Goal: Task Accomplishment & Management: Complete application form

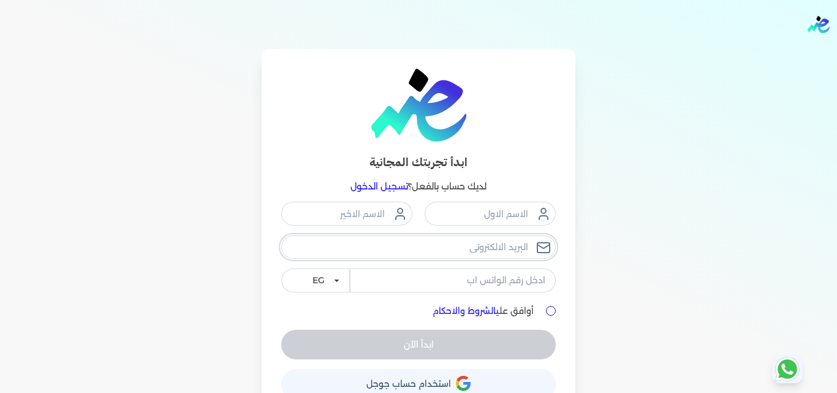
click at [478, 249] on input "email" at bounding box center [418, 246] width 274 height 23
paste input "[PERSON_NAME][EMAIL_ADDRESS][PERSON_NAME][DOMAIN_NAME]"
type input "[PERSON_NAME][EMAIL_ADDRESS][PERSON_NAME][DOMAIN_NAME]"
click at [472, 273] on input "tel" at bounding box center [453, 279] width 206 height 23
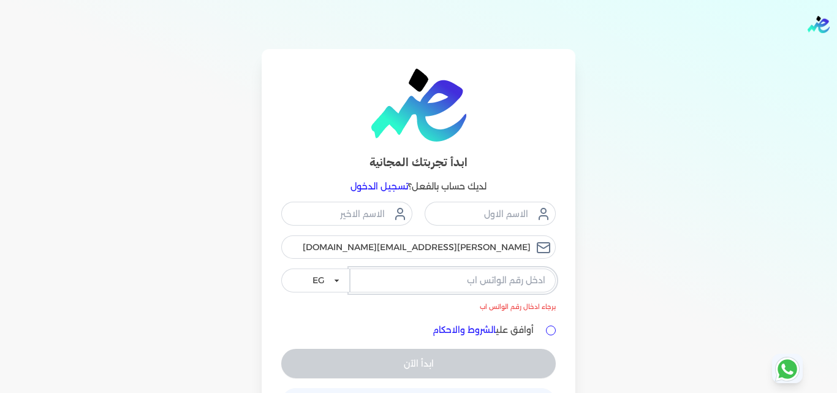
click at [489, 280] on input "tel" at bounding box center [453, 279] width 206 height 23
paste input "Dash@2030@Dash"
type input "Dash@2030@Dash"
click at [554, 330] on input "أوافق علي الشروط والاحكام" at bounding box center [551, 330] width 10 height 10
checkbox input "true"
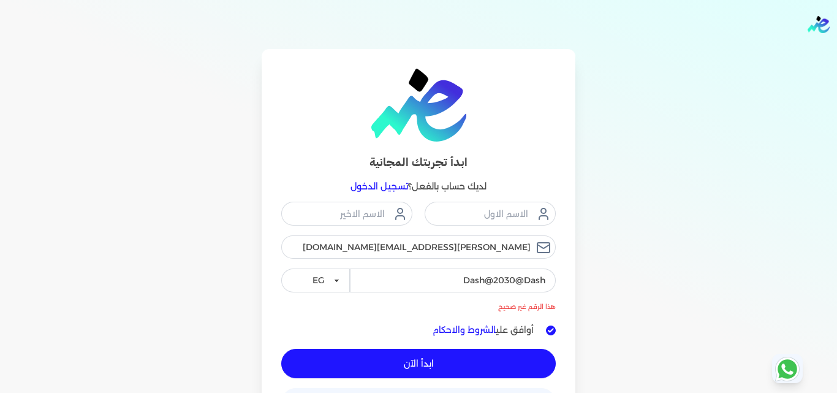
click at [495, 361] on button "ابدأ الآن" at bounding box center [418, 362] width 274 height 29
click at [446, 285] on input "Dash@2030@Dash" at bounding box center [453, 279] width 206 height 23
click at [506, 366] on button "ابدأ الآن" at bounding box center [418, 362] width 274 height 29
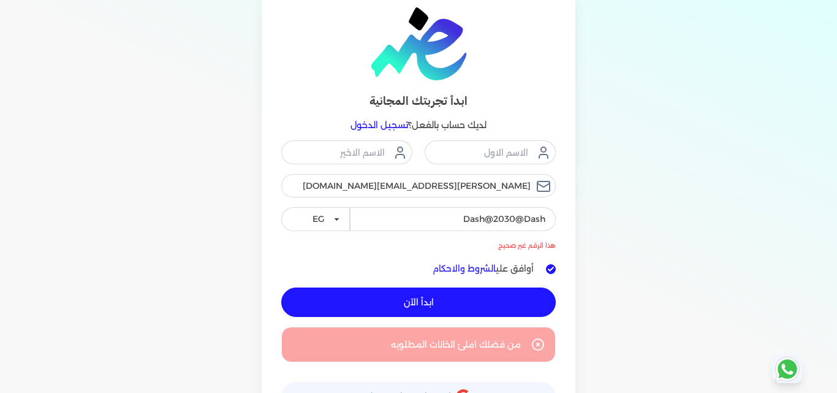
scroll to position [99, 0]
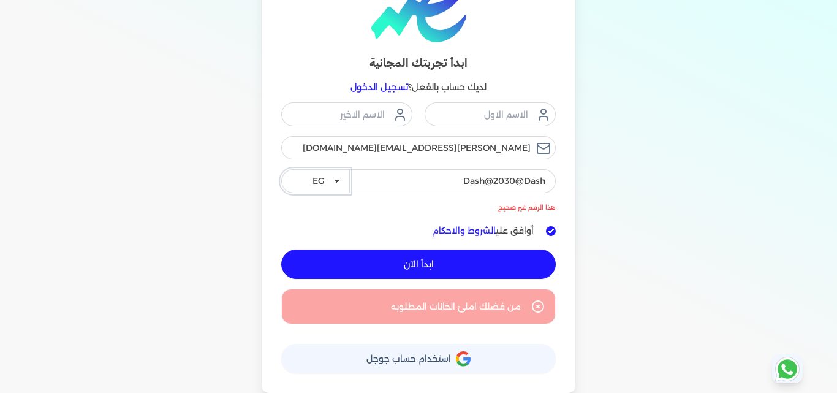
click at [334, 179] on select "EG KSA" at bounding box center [315, 180] width 69 height 23
click at [284, 169] on select "EG KSA" at bounding box center [315, 180] width 69 height 23
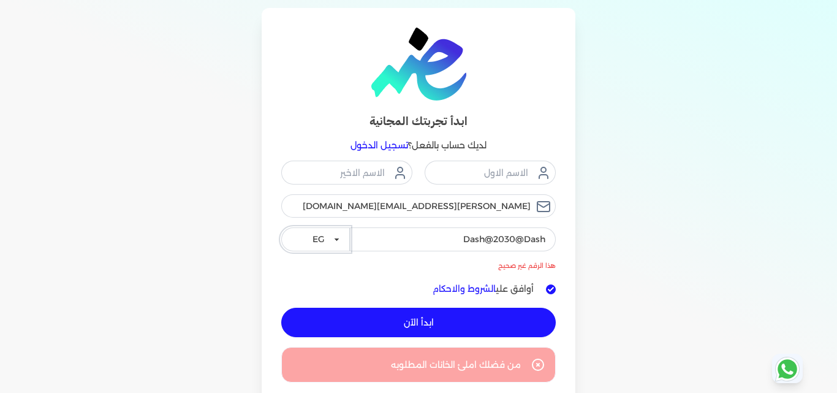
scroll to position [0, 0]
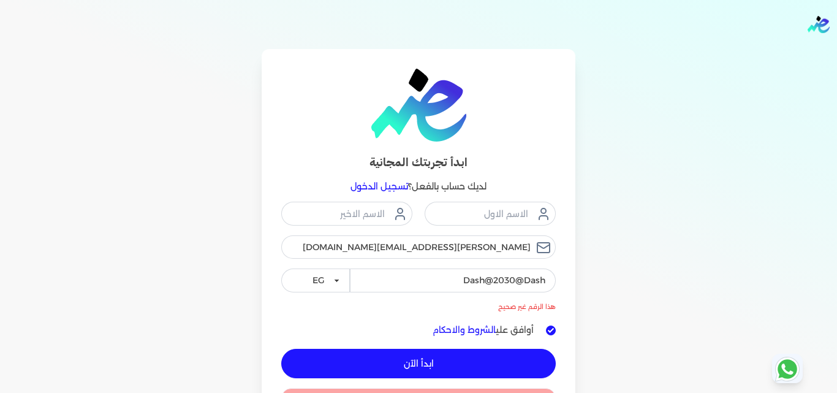
click at [816, 23] on img "Global" at bounding box center [818, 24] width 22 height 17
click at [813, 31] on img "Global" at bounding box center [818, 24] width 22 height 17
drag, startPoint x: 456, startPoint y: 277, endPoint x: 636, endPoint y: 273, distance: 180.1
click at [636, 273] on div "ابدأ تجربتك المجانية لديك حساب بالفعل؟ تسجيل الدخول ahmed.abdo@sgfinternational…" at bounding box center [418, 270] width 784 height 443
drag, startPoint x: 327, startPoint y: 246, endPoint x: 674, endPoint y: 236, distance: 347.4
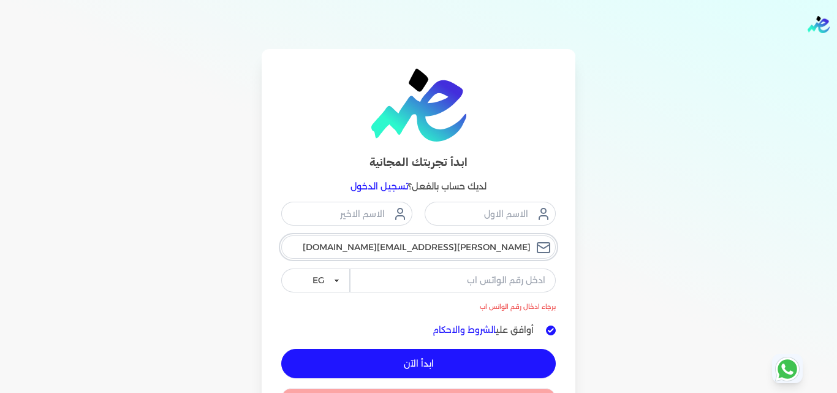
click at [674, 236] on div "ابدأ تجربتك المجانية لديك حساب بالفعل؟ تسجيل الدخول ahmed.abdo@sgfinternational…" at bounding box center [418, 270] width 784 height 443
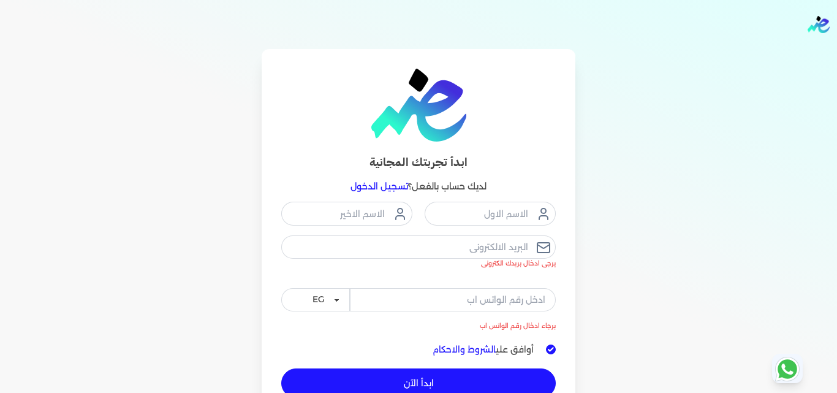
click at [372, 186] on link "تسجيل الدخول" at bounding box center [379, 186] width 58 height 11
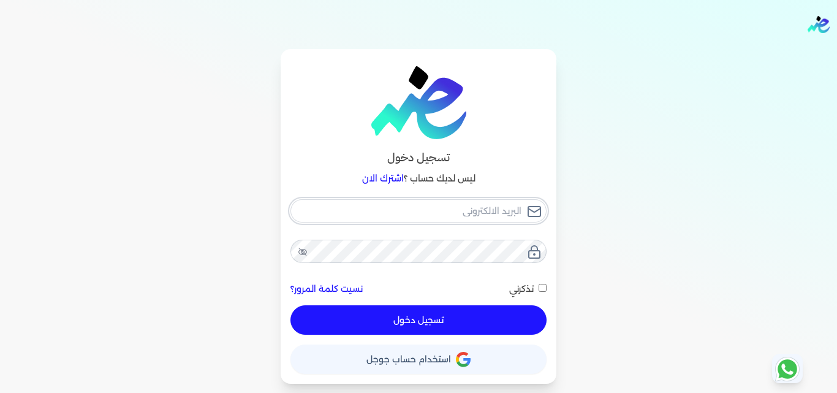
type input "mohamed.rashad@elshaheengroup.com"
checkbox input "false"
click at [326, 216] on input "mohamed.rashad@elshaheengroup.com" at bounding box center [418, 210] width 256 height 23
drag, startPoint x: 326, startPoint y: 216, endPoint x: 623, endPoint y: 203, distance: 297.3
click at [623, 203] on div "تسجيل دخول ليس لديك حساب ؟ اشترك الان mohamed.rashad@elshaheengroup.com نسيت كل…" at bounding box center [418, 216] width 784 height 334
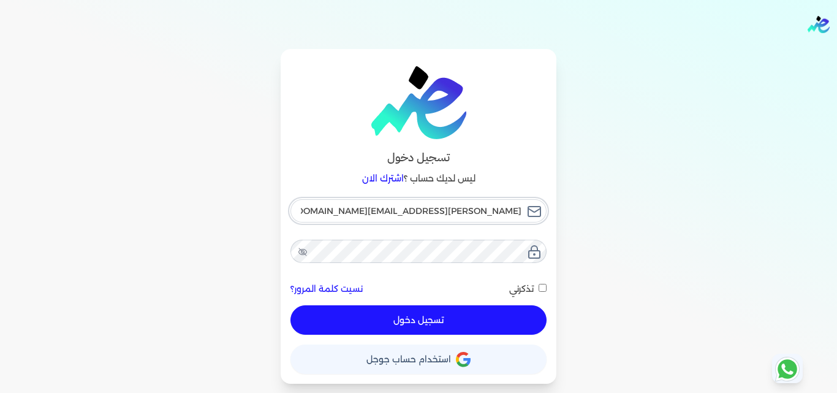
paste input "Dash@2030@Dash"
type input "Dash@2030@Dash"
checkbox input "false"
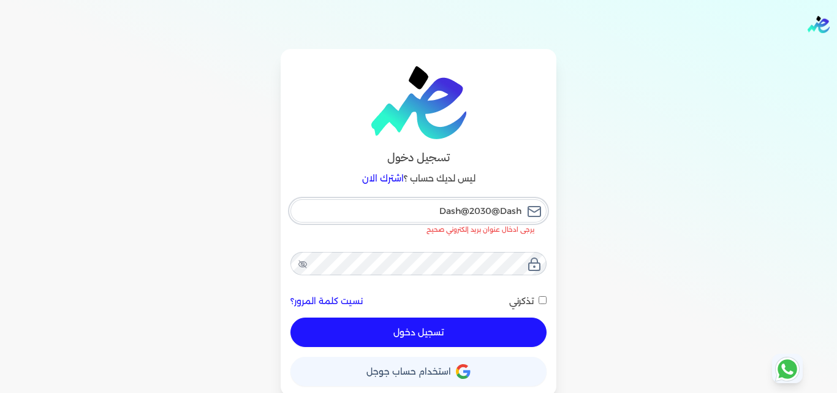
type input "Dash@2030@Dash"
click at [546, 298] on input "تذكرني" at bounding box center [542, 300] width 8 height 8
checkbox input "true"
click at [499, 330] on button "تسجيل دخول" at bounding box center [418, 331] width 256 height 29
click at [408, 213] on input "Dash@2030@Dash" at bounding box center [418, 210] width 256 height 23
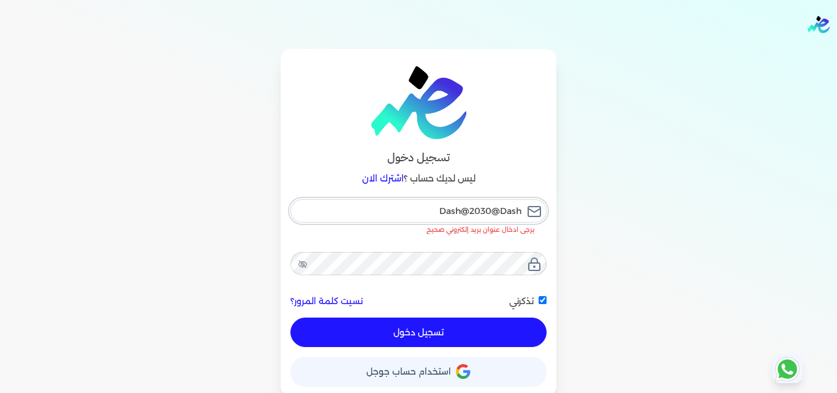
click at [408, 213] on input "Dash@2030@Dash" at bounding box center [418, 210] width 256 height 23
drag, startPoint x: 408, startPoint y: 213, endPoint x: 620, endPoint y: 215, distance: 211.3
click at [620, 215] on div "تسجيل دخول ليس لديك حساب ؟ اشترك الان Dash@2030@Dash يرجى ادخال عنوان بريد إلكت…" at bounding box center [418, 222] width 784 height 347
click at [585, 260] on div "تسجيل دخول ليس لديك حساب ؟ اشترك الان Dash@2030@Dash يرجى ادخال عنوان بريد إلكت…" at bounding box center [418, 222] width 784 height 347
click at [424, 210] on input "Dash@2030@Dash" at bounding box center [418, 210] width 256 height 23
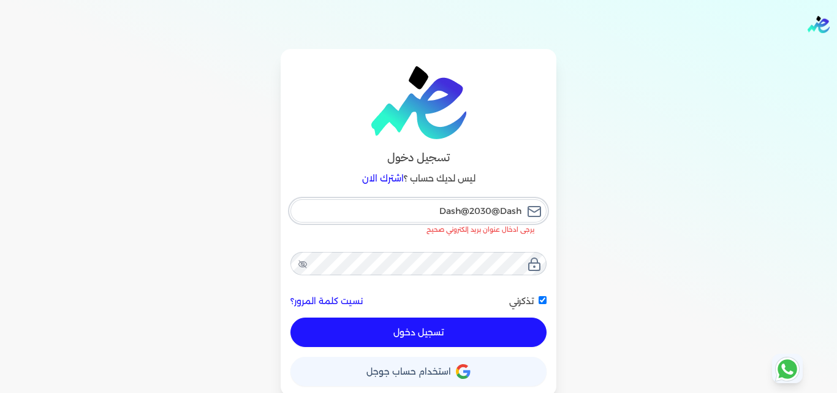
drag, startPoint x: 407, startPoint y: 214, endPoint x: 681, endPoint y: 213, distance: 274.4
click at [681, 213] on div "تسجيل دخول ليس لديك حساب ؟ اشترك الان Dash@2030@Dash يرجى ادخال عنوان بريد إلكت…" at bounding box center [418, 222] width 784 height 347
paste input "[PERSON_NAME][EMAIL_ADDRESS][DOMAIN_NAME]"
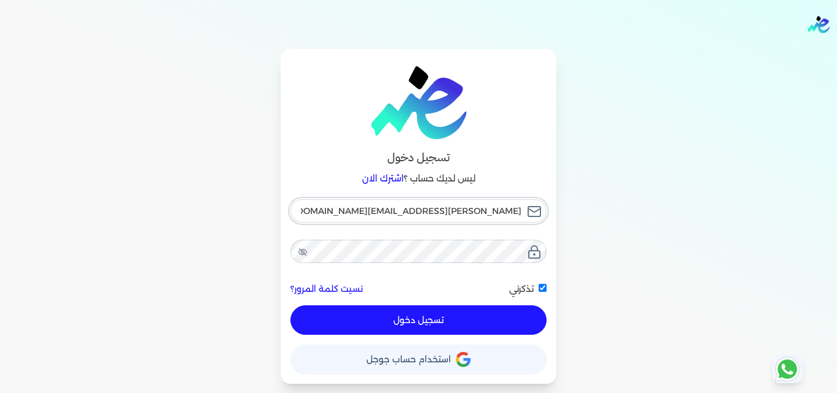
type input "[PERSON_NAME][EMAIL_ADDRESS][DOMAIN_NAME]"
click at [393, 322] on button "تسجيل دخول" at bounding box center [418, 319] width 256 height 29
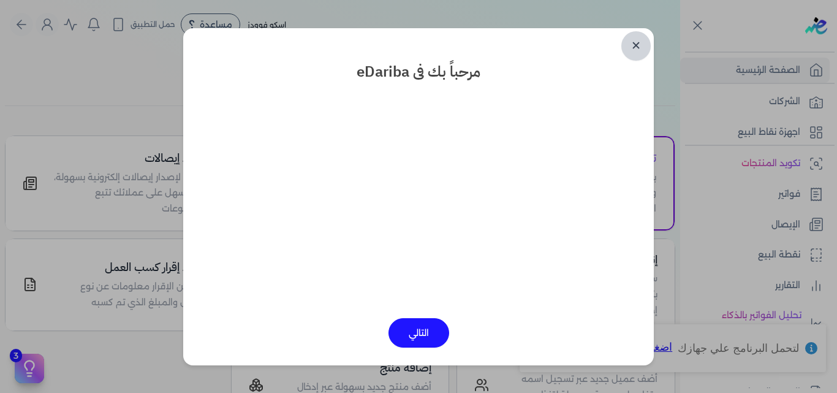
click at [641, 42] on link "✕" at bounding box center [635, 45] width 29 height 29
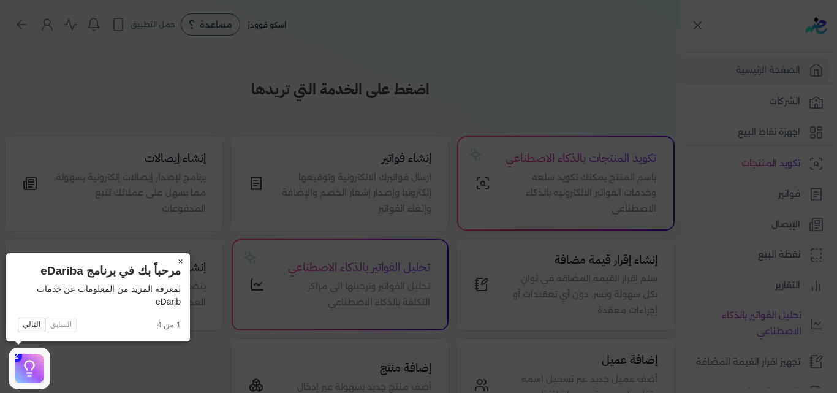
click at [181, 262] on button "×" at bounding box center [180, 261] width 20 height 17
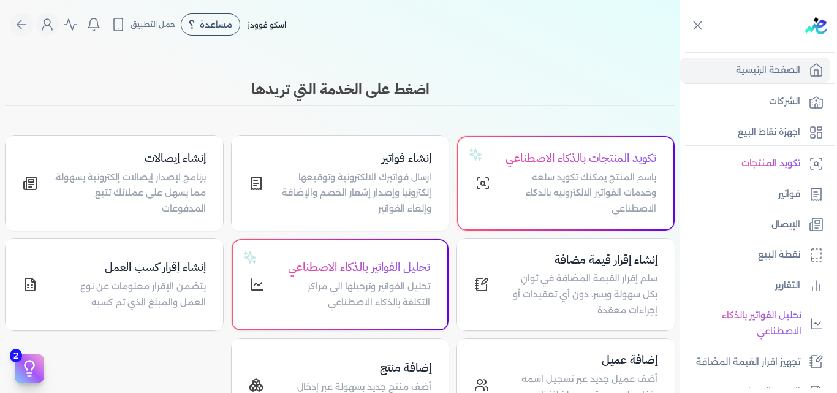
click at [471, 111] on div "اضغط على الخدمة التي تريدها تكويد المنتجات بالذكاء الاصطناعي باسم المنتج يمكنك …" at bounding box center [340, 254] width 680 height 353
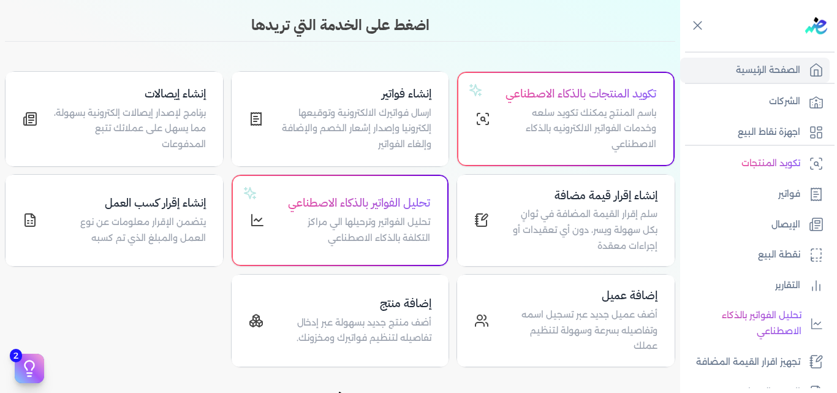
scroll to position [61, 0]
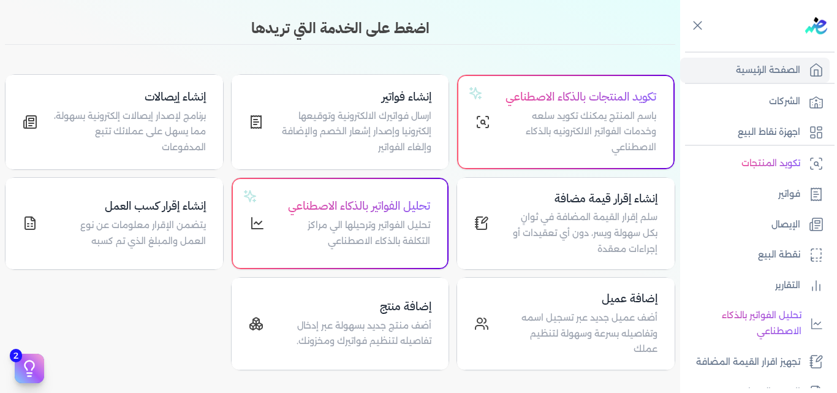
click at [456, 186] on div "تكويد المنتجات بالذكاء الاصطناعي باسم المنتج يمكنك تكويد سلعه وخدمات الفواتير ا…" at bounding box center [340, 222] width 670 height 296
click at [456, 189] on div "تكويد المنتجات بالذكاء الاصطناعي باسم المنتج يمكنك تكويد سلعه وخدمات الفواتير ا…" at bounding box center [340, 222] width 670 height 296
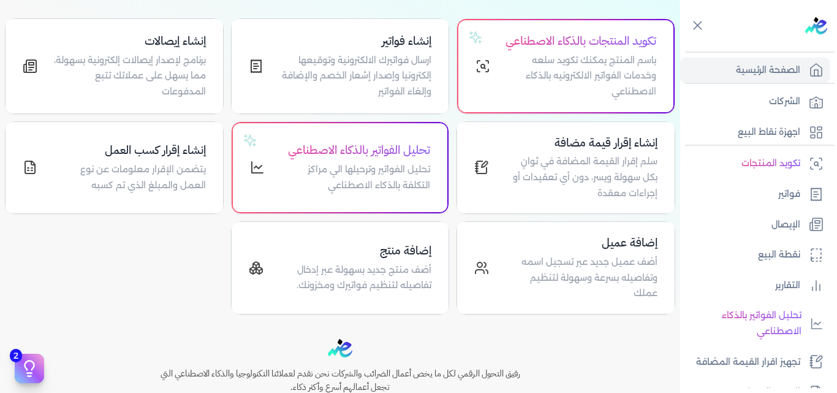
scroll to position [184, 0]
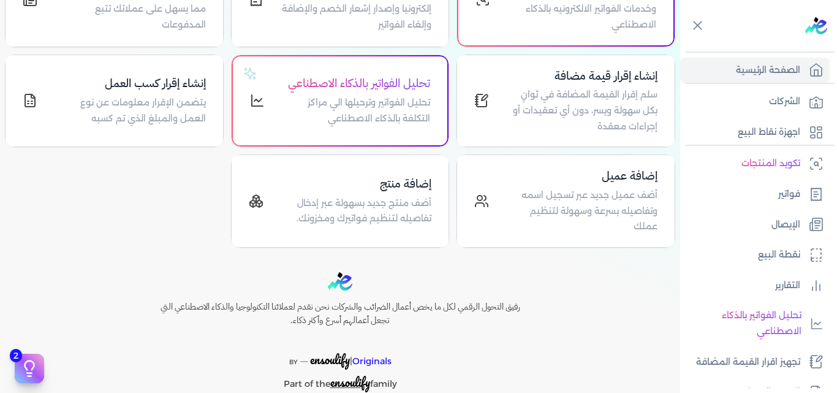
click at [453, 67] on div "تكويد المنتجات بالذكاء الاصطناعي باسم المنتج يمكنك تكويد سلعه وخدمات الفواتير ا…" at bounding box center [340, 100] width 670 height 296
click at [457, 70] on div "تكويد المنتجات بالذكاء الاصطناعي باسم المنتج يمكنك تكويد سلعه وخدمات الفواتير ا…" at bounding box center [340, 100] width 670 height 296
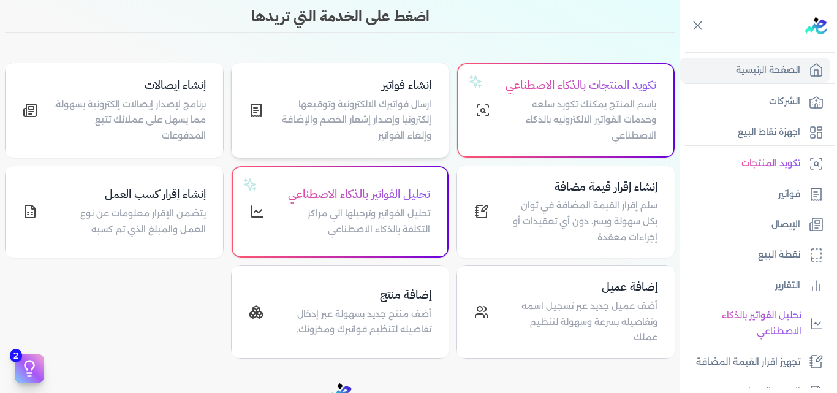
scroll to position [0, 0]
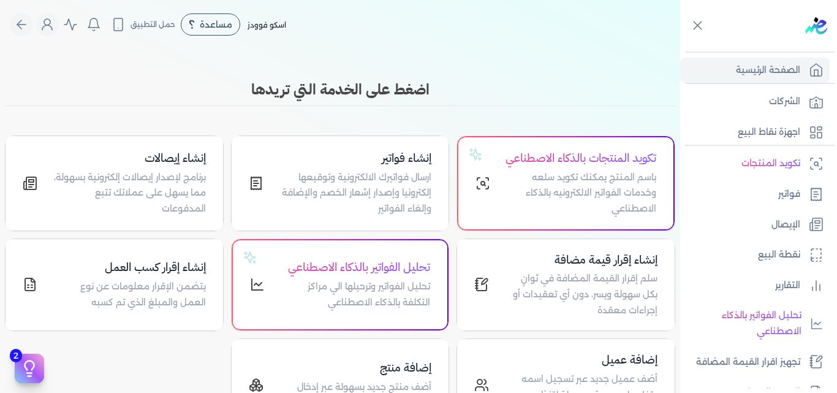
drag, startPoint x: 431, startPoint y: 89, endPoint x: 247, endPoint y: 92, distance: 183.7
click at [247, 92] on h3 "اضغط على الخدمة التي تريدها" at bounding box center [340, 89] width 670 height 22
click at [306, 95] on h3 "اضغط على الخدمة التي تريدها" at bounding box center [340, 89] width 670 height 22
drag, startPoint x: 440, startPoint y: 86, endPoint x: 240, endPoint y: 102, distance: 200.2
click at [240, 102] on div "اضغط على الخدمة التي تريدها" at bounding box center [340, 92] width 670 height 28
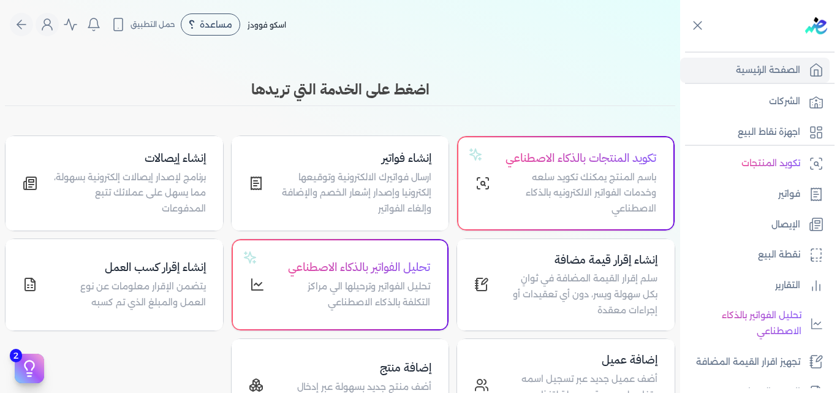
click at [268, 89] on h3 "اضغط على الخدمة التي تريدها" at bounding box center [340, 89] width 670 height 22
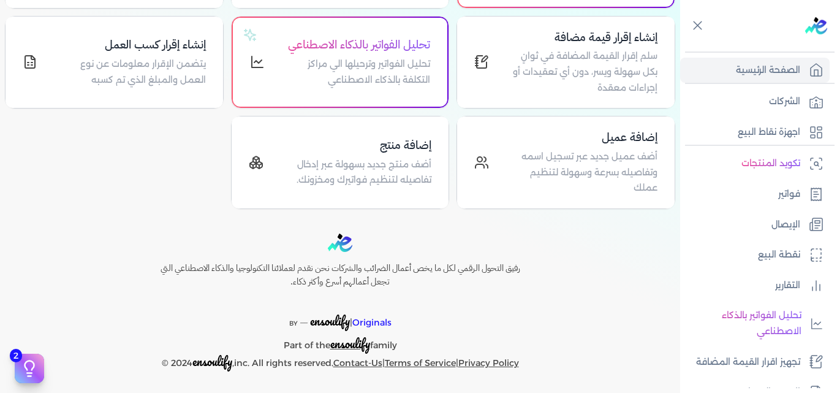
scroll to position [243, 0]
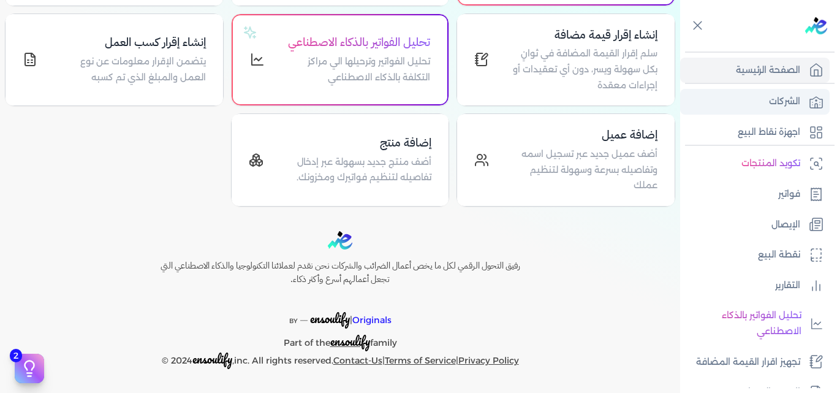
click at [753, 98] on link "الشركات" at bounding box center [754, 102] width 149 height 26
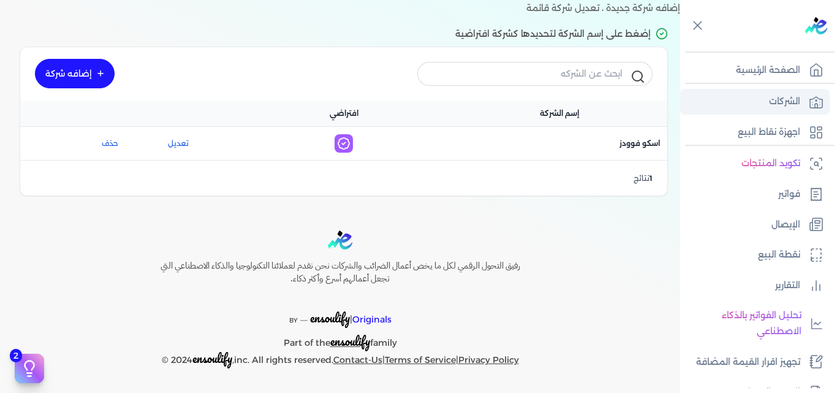
scroll to position [73, 0]
click at [77, 73] on link "إضافه شركة" at bounding box center [75, 73] width 80 height 29
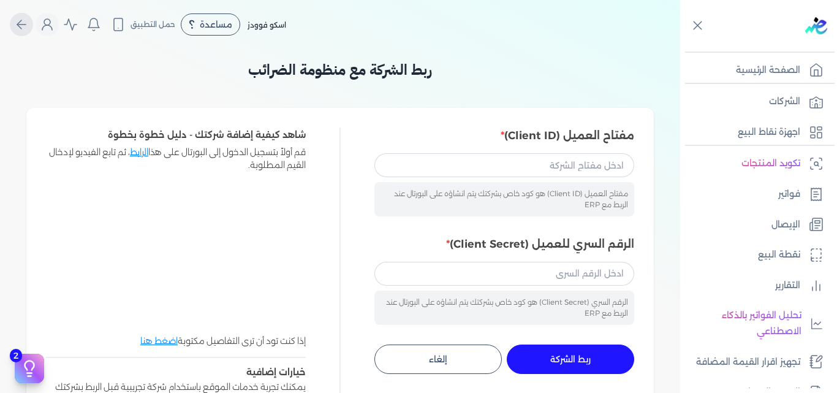
click at [29, 25] on icon "Global" at bounding box center [21, 24] width 15 height 15
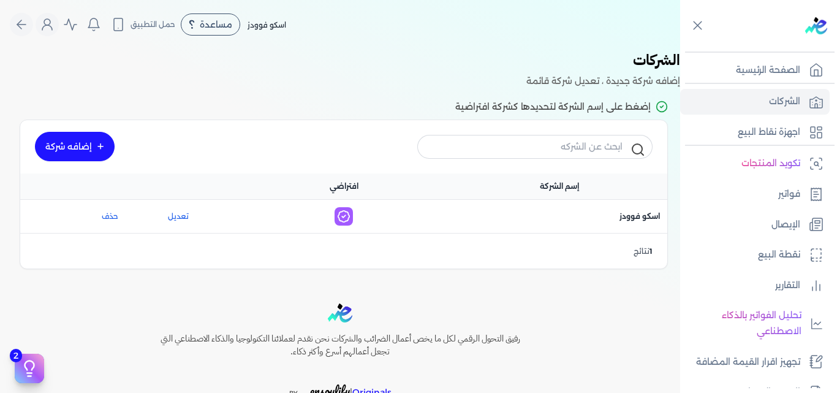
click at [86, 140] on link "إضافه شركة" at bounding box center [75, 146] width 80 height 29
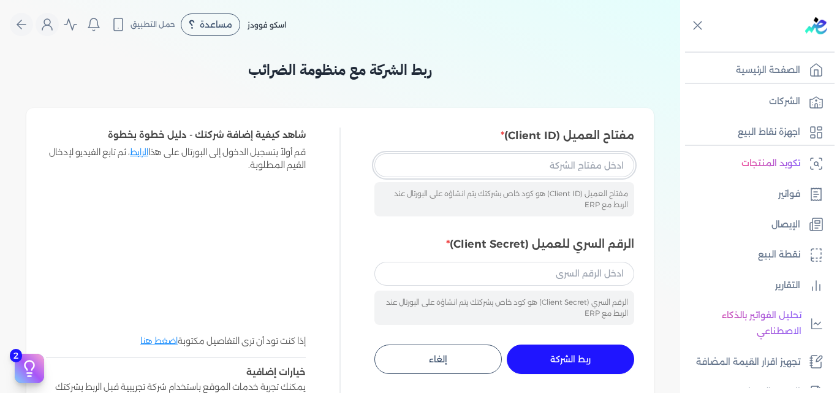
click at [573, 156] on input "مفتاح العميل (Client ID)" at bounding box center [504, 164] width 260 height 23
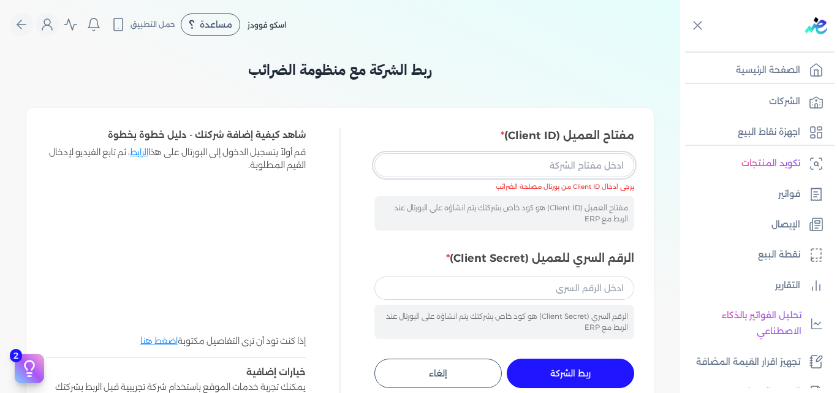
paste input "4225dd65-8304-4e0b-91eb-31fc92f53a86"
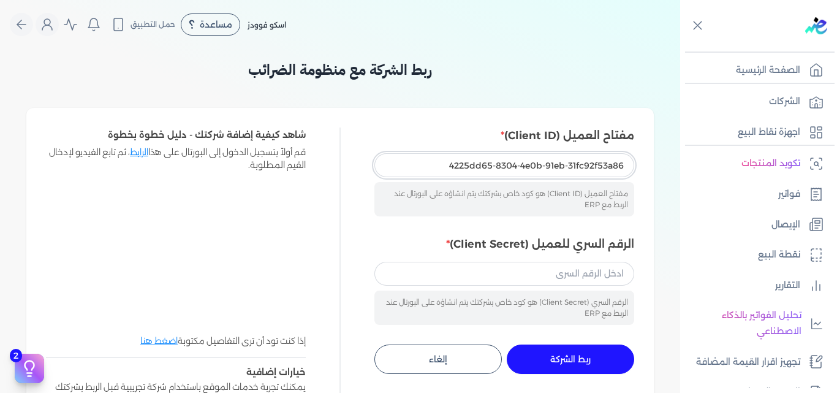
type input "4225dd65-8304-4e0b-91eb-31fc92f53a86"
click at [566, 271] on input "الرقم السري للعميل (Client Secret)" at bounding box center [504, 272] width 260 height 23
paste input "4225dd65-8304-4e0b-91eb-31fc92f53a86"
type input "4225dd65-8304-4e0b-91eb-31fc92f53a86"
click at [571, 358] on span "ربط الشركة" at bounding box center [570, 359] width 40 height 9
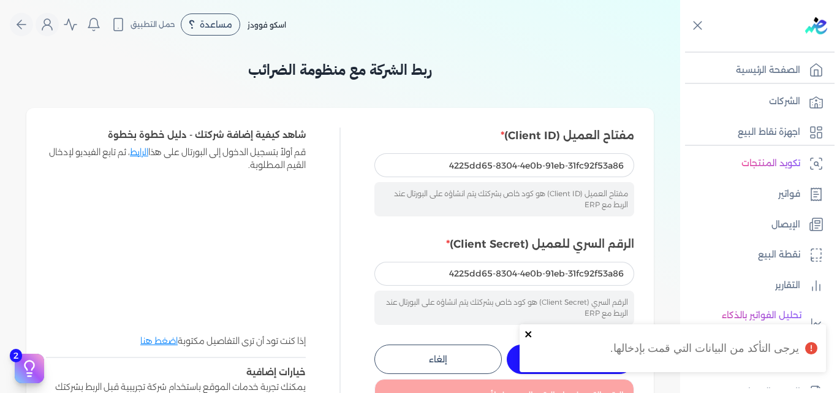
click at [530, 334] on icon "close" at bounding box center [528, 334] width 9 height 10
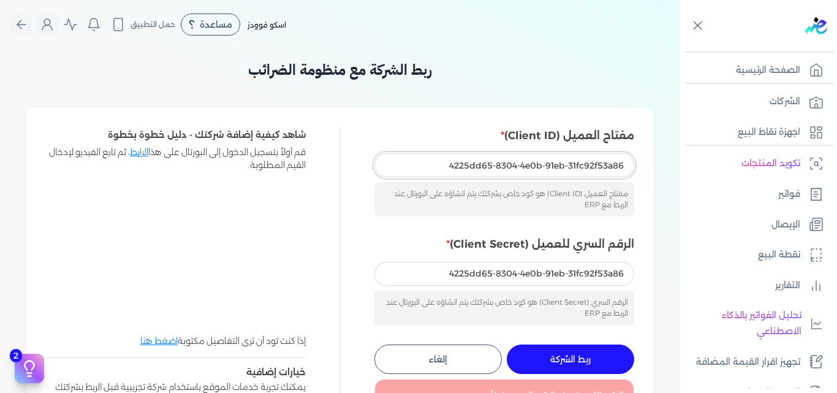
click at [571, 160] on input "4225dd65-8304-4e0b-91eb-31fc92f53a86" at bounding box center [504, 164] width 260 height 23
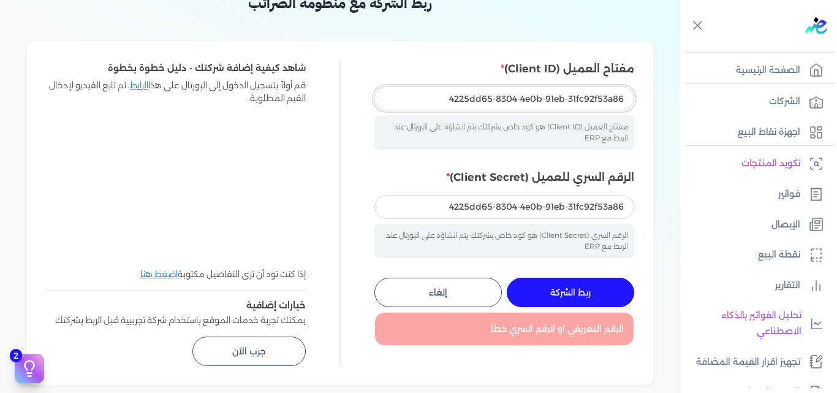
scroll to position [61, 0]
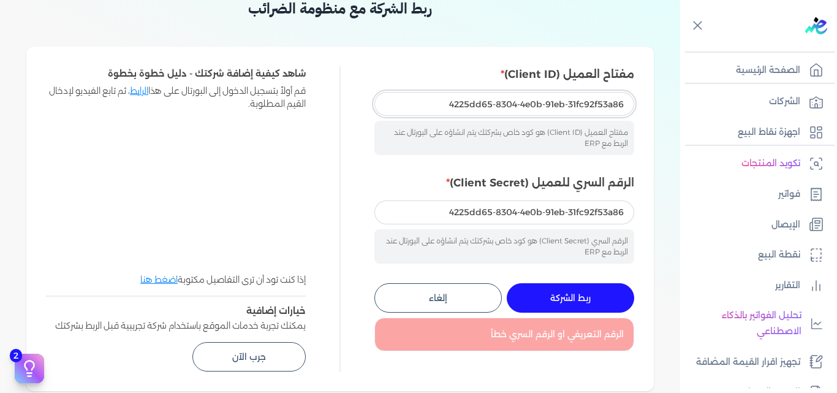
click at [449, 100] on input "4225dd65-8304-4e0b-91eb-31fc92f53a86" at bounding box center [504, 103] width 260 height 23
drag, startPoint x: 445, startPoint y: 213, endPoint x: 799, endPoint y: 220, distance: 354.1
click at [799, 220] on div "Toggle Navigation الصفحة الرئيسية الشركات اجهزة نقاط البيع تكويد المنتجات فواتي…" at bounding box center [418, 196] width 837 height 393
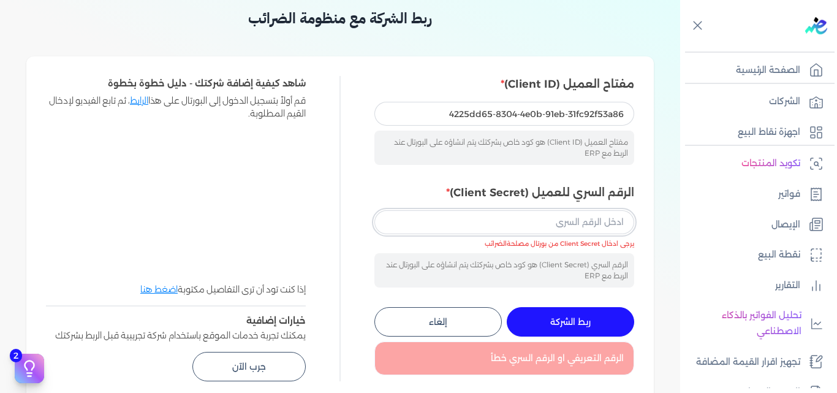
scroll to position [0, 0]
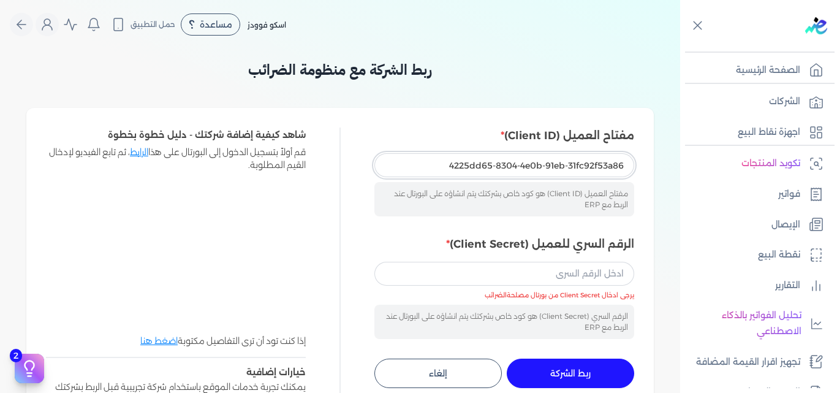
click at [442, 165] on input "4225dd65-8304-4e0b-91eb-31fc92f53a86" at bounding box center [504, 164] width 260 height 23
drag, startPoint x: 442, startPoint y: 165, endPoint x: 691, endPoint y: 165, distance: 249.2
click at [691, 165] on div "Toggle Navigation الصفحة الرئيسية الشركات اجهزة نقاط البيع تكويد المنتجات فواتي…" at bounding box center [418, 196] width 837 height 393
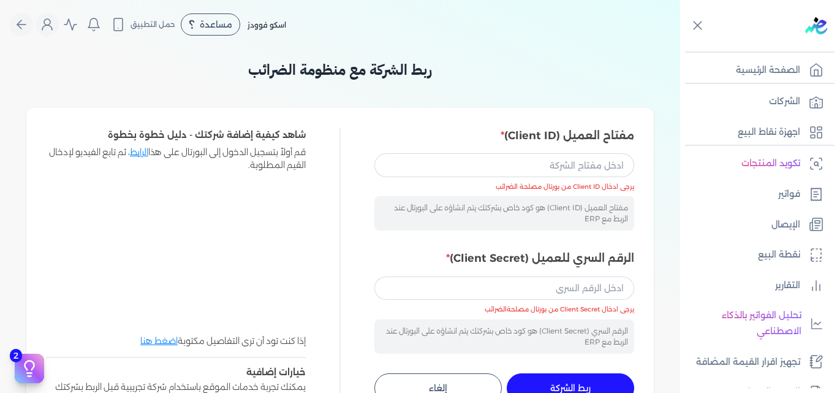
click at [565, 190] on li "يرجى ادخال Client ID من بورتال مصلحة الضرائب" at bounding box center [504, 187] width 260 height 10
drag, startPoint x: 499, startPoint y: 188, endPoint x: 584, endPoint y: 184, distance: 84.6
click at [584, 184] on li "يرجى ادخال Client ID من بورتال مصلحة الضرائب" at bounding box center [504, 187] width 260 height 10
click at [593, 184] on li "يرجى ادخال Client ID من بورتال مصلحة الضرائب" at bounding box center [504, 187] width 260 height 10
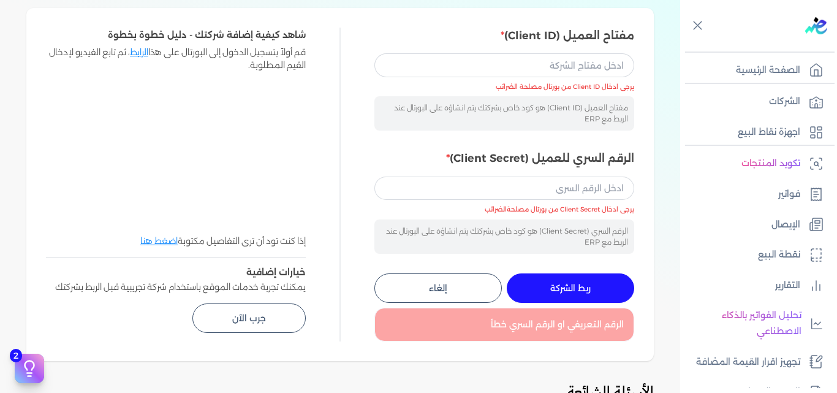
scroll to position [122, 0]
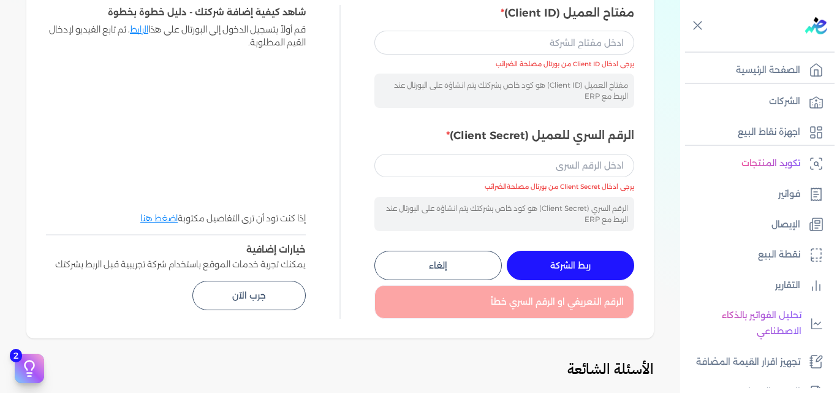
click at [134, 27] on link "الرابط" at bounding box center [139, 29] width 18 height 11
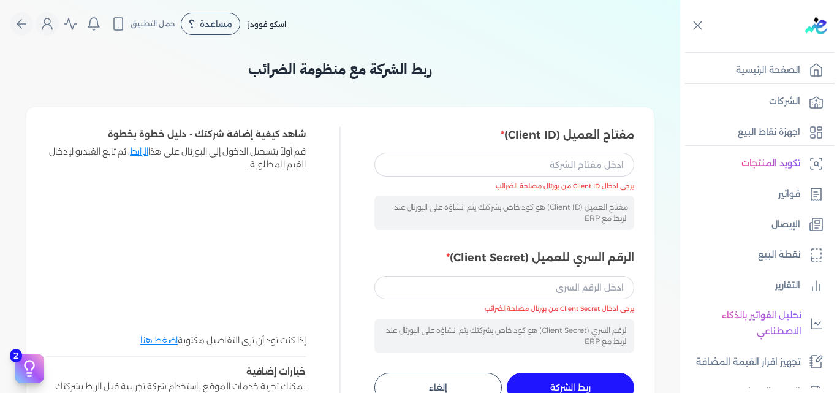
scroll to position [0, 0]
click at [532, 164] on input "مفتاح العميل (Client ID)" at bounding box center [504, 164] width 260 height 23
click at [21, 21] on icon "Global" at bounding box center [19, 24] width 4 height 9
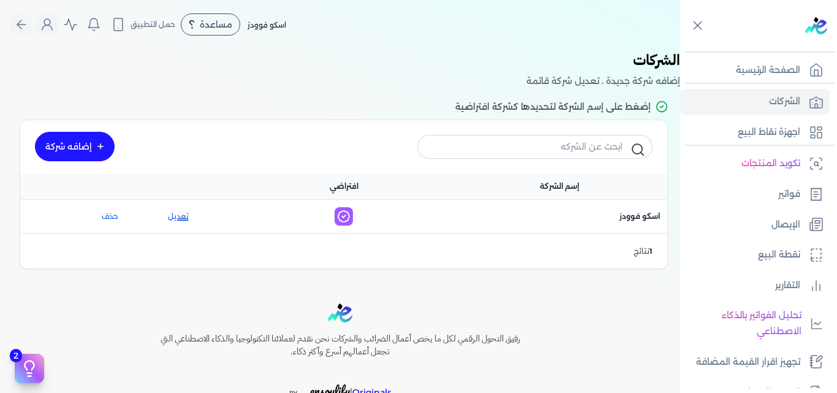
click at [187, 214] on link "تعديل" at bounding box center [178, 216] width 80 height 11
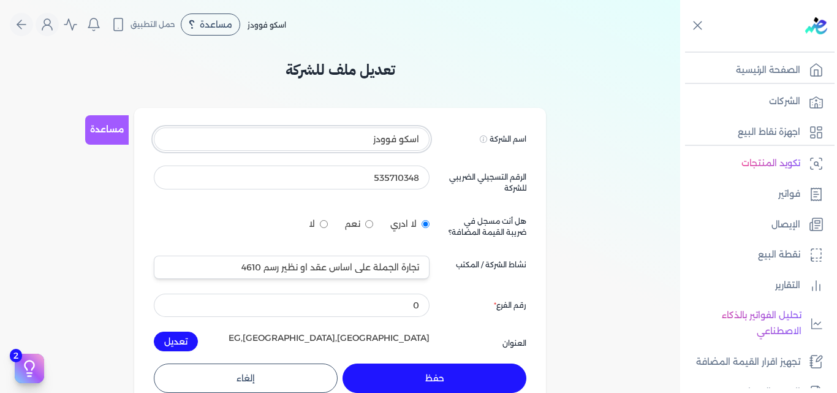
click at [338, 145] on input "اسكو فوودز" at bounding box center [292, 138] width 276 height 23
click at [342, 174] on input "535710348" at bounding box center [292, 176] width 276 height 23
click at [348, 133] on input "اسكو فوودز" at bounding box center [292, 138] width 276 height 23
click at [345, 171] on input "535710348" at bounding box center [292, 176] width 276 height 23
click at [352, 135] on input "اسكو فوودز" at bounding box center [292, 138] width 276 height 23
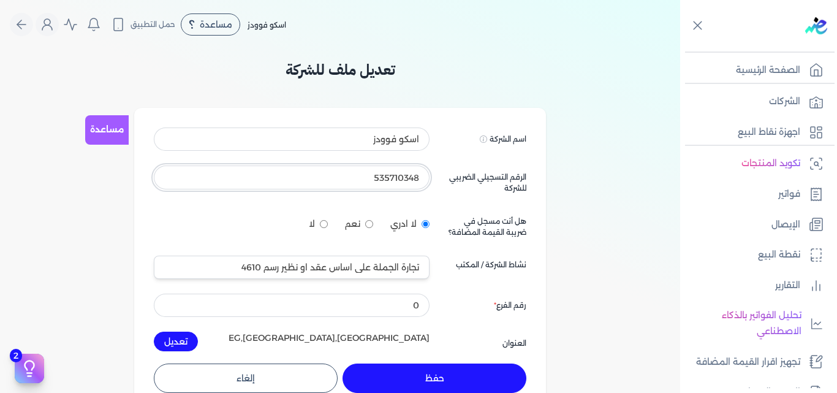
click at [353, 170] on input "535710348" at bounding box center [292, 176] width 276 height 23
click at [344, 134] on input "اسكو فوودز" at bounding box center [292, 138] width 276 height 23
click at [353, 176] on input "535710348" at bounding box center [292, 176] width 276 height 23
click at [355, 145] on input "اسكو فوودز" at bounding box center [292, 138] width 276 height 23
click at [357, 170] on input "535710348" at bounding box center [292, 176] width 276 height 23
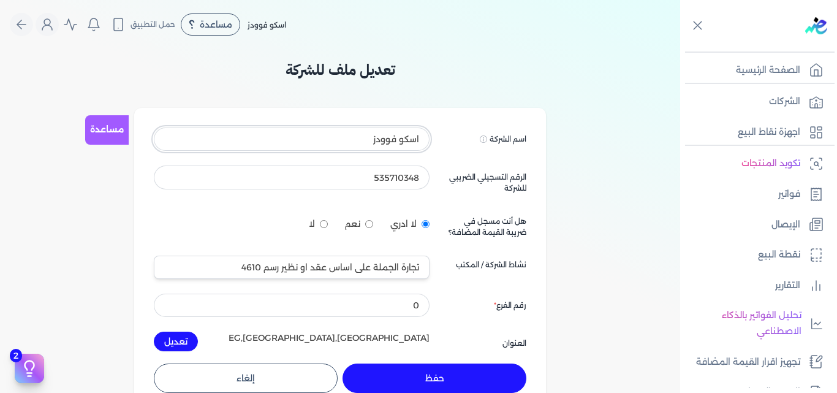
click at [355, 138] on input "اسكو فوودز" at bounding box center [292, 138] width 276 height 23
click at [359, 182] on input "535710348" at bounding box center [292, 176] width 276 height 23
click at [355, 136] on input "اسكو فوودز" at bounding box center [292, 138] width 276 height 23
click at [25, 20] on icon "Global" at bounding box center [21, 24] width 15 height 15
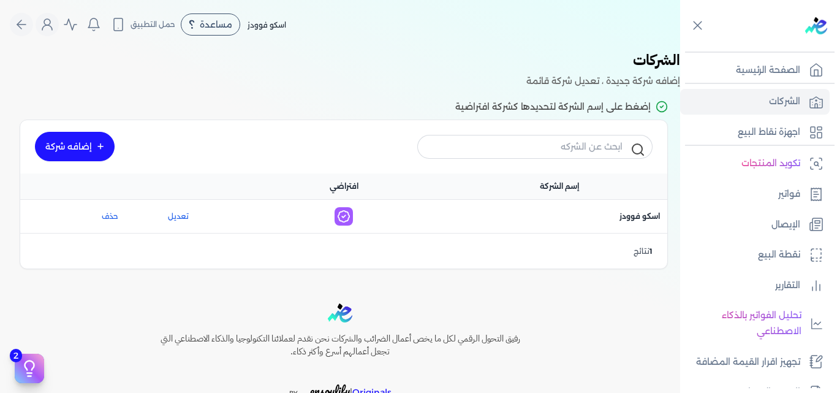
click at [91, 144] on link "إضافه شركة" at bounding box center [75, 146] width 80 height 29
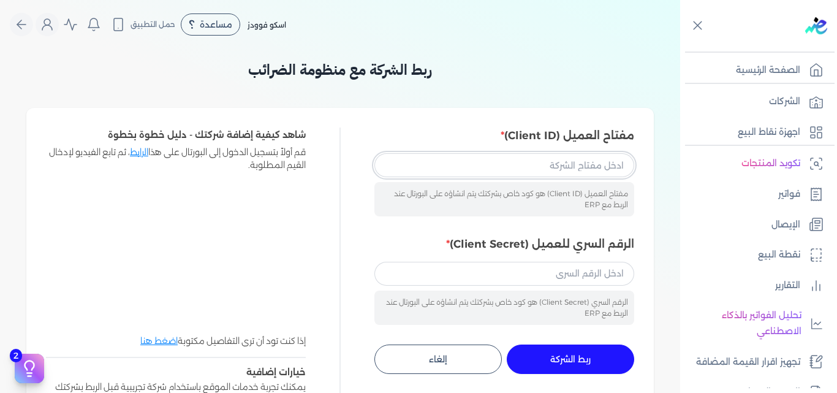
click at [514, 166] on input "مفتاح العميل (Client ID)" at bounding box center [504, 164] width 260 height 23
paste input "mohamed.nagib@sgfinternational.com"
type input "mohamed.nagib@sgfinternational.com"
click at [476, 268] on input "الرقم السري للعميل (Client Secret)" at bounding box center [504, 272] width 260 height 23
paste input "474748197"
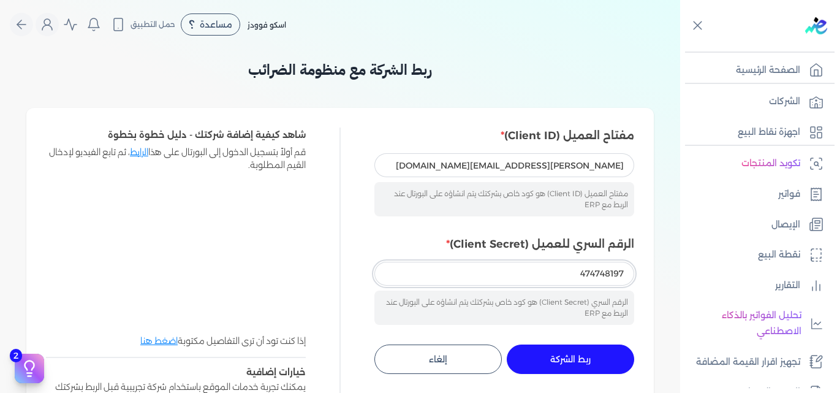
type input "474748197"
click at [563, 355] on span "ربط الشركة" at bounding box center [570, 359] width 40 height 9
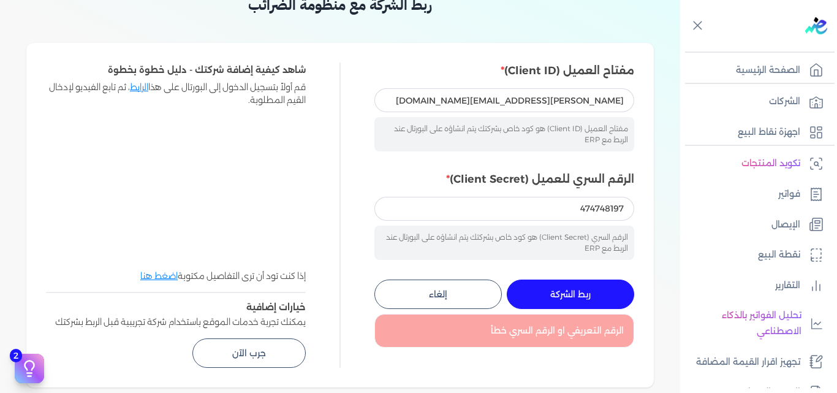
scroll to position [122, 0]
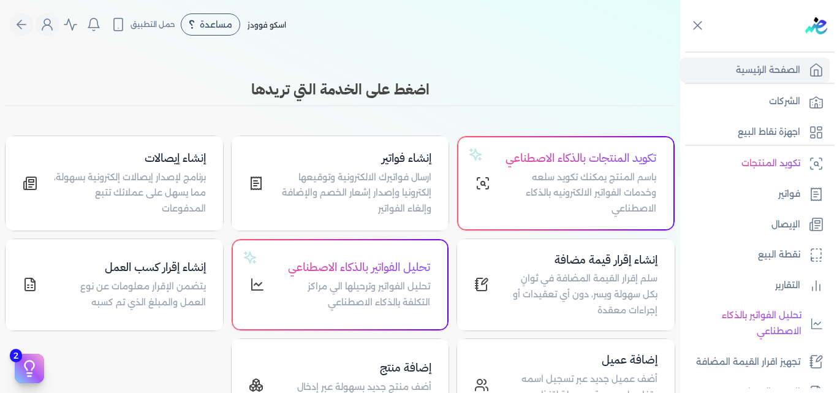
click at [568, 42] on nav "Toggle Navigation الاسعار العمولات مساعدة خدمة العملاء دليل المستخدم تسجيل الدخ…" at bounding box center [340, 24] width 680 height 49
